Goal: Task Accomplishment & Management: Use online tool/utility

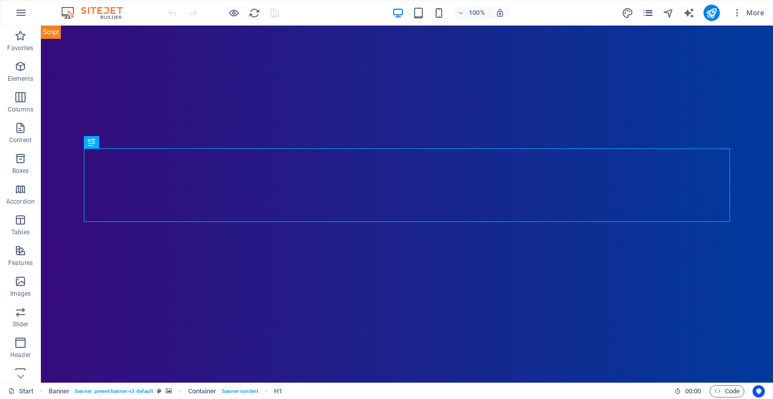
click at [650, 12] on icon "pages" at bounding box center [648, 13] width 12 height 12
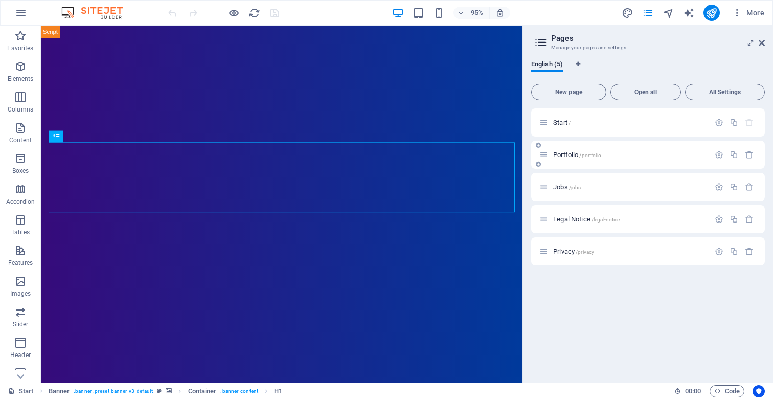
click at [567, 152] on span "Portfolio /portfolio" at bounding box center [577, 155] width 48 height 8
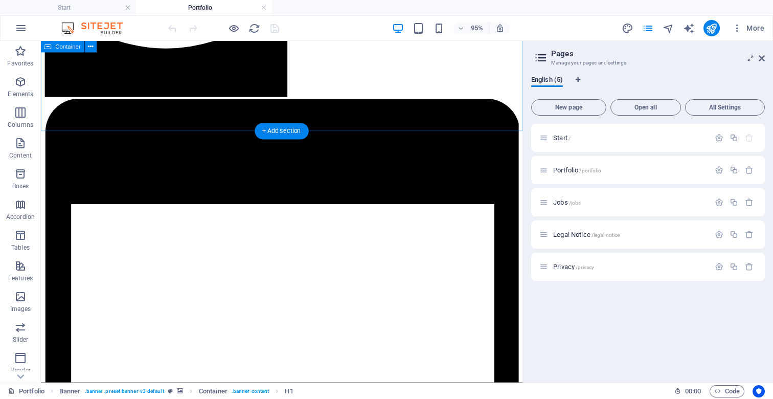
scroll to position [788, 0]
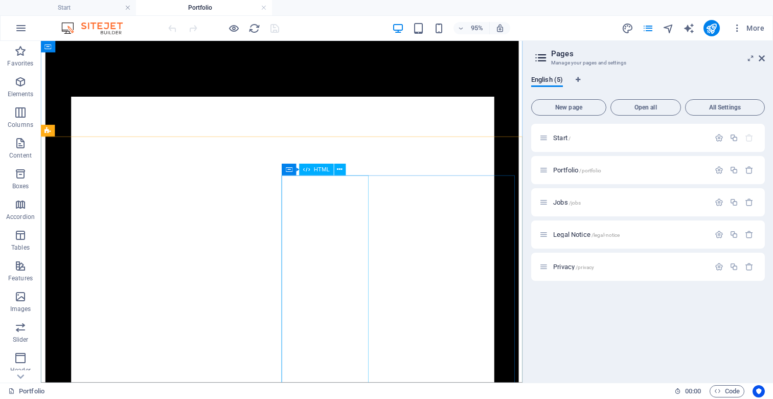
click at [322, 167] on span "HTML" at bounding box center [322, 170] width 16 height 6
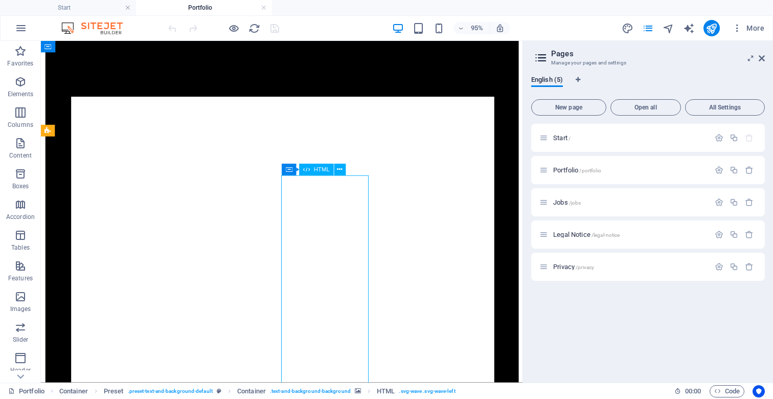
click at [322, 168] on span "HTML" at bounding box center [322, 170] width 16 height 6
click at [761, 59] on icon at bounding box center [762, 58] width 6 height 8
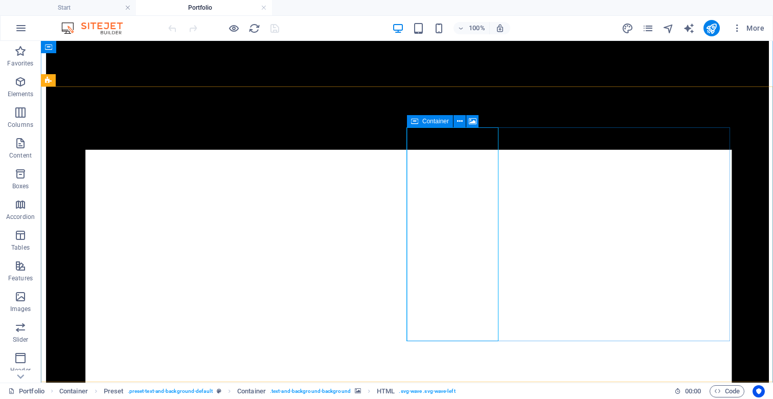
click at [418, 122] on icon at bounding box center [414, 121] width 7 height 12
click at [430, 122] on span "Container" at bounding box center [435, 121] width 27 height 6
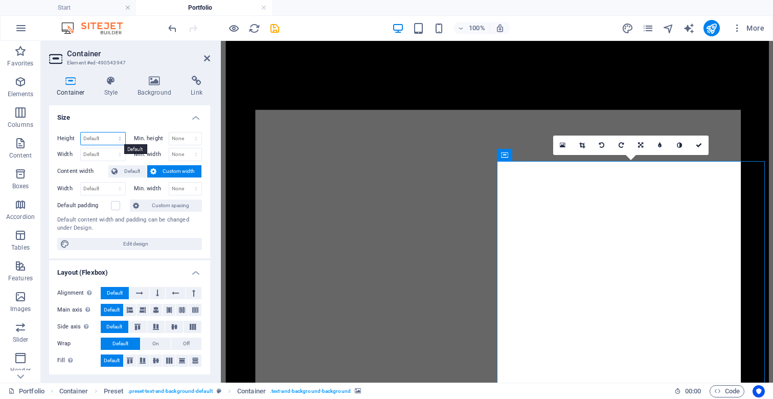
select select "px"
click at [95, 137] on input "650" at bounding box center [103, 138] width 45 height 12
type input "850"
click at [704, 146] on link at bounding box center [699, 145] width 19 height 19
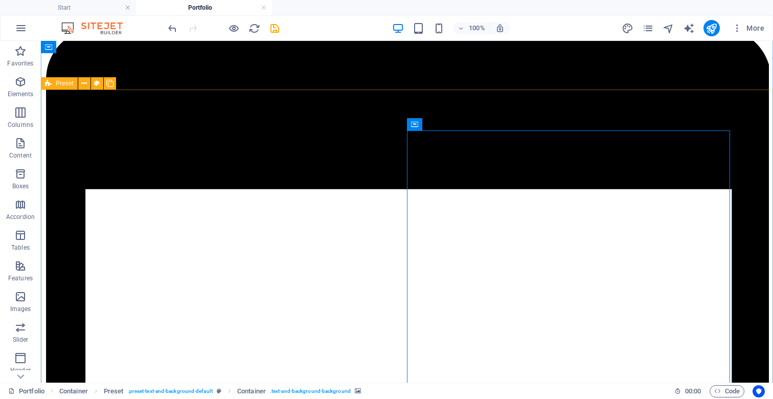
scroll to position [743, 0]
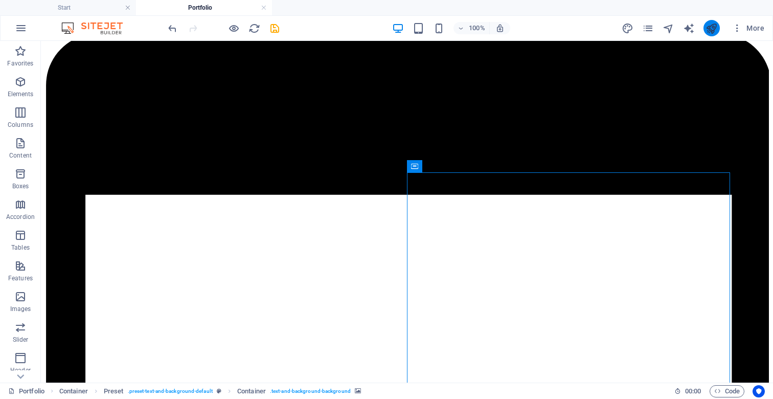
click at [711, 30] on icon "publish" at bounding box center [712, 29] width 12 height 12
